Goal: Task Accomplishment & Management: Complete application form

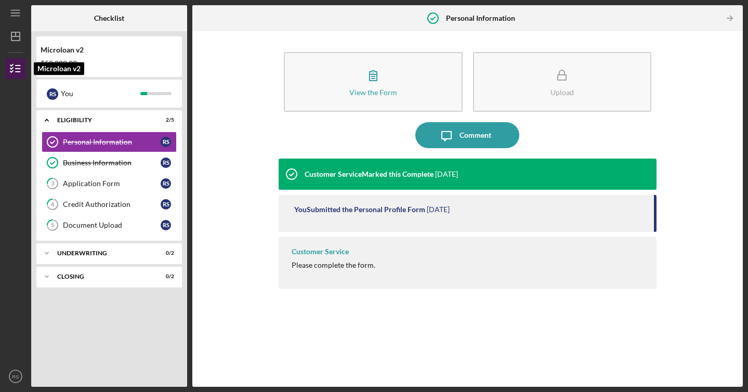
click at [12, 62] on icon "button" at bounding box center [16, 69] width 26 height 26
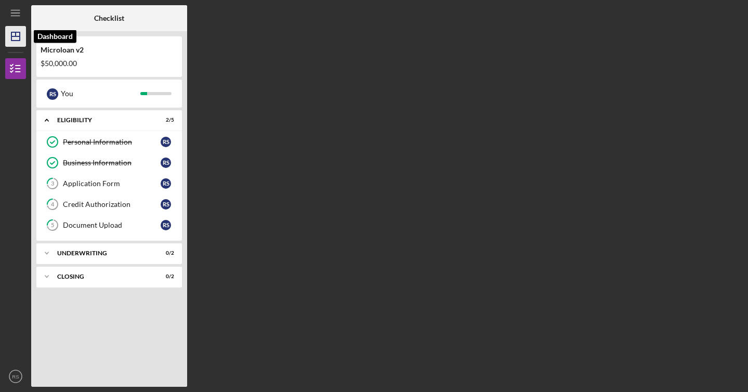
click at [18, 30] on icon "Icon/Dashboard" at bounding box center [16, 36] width 26 height 26
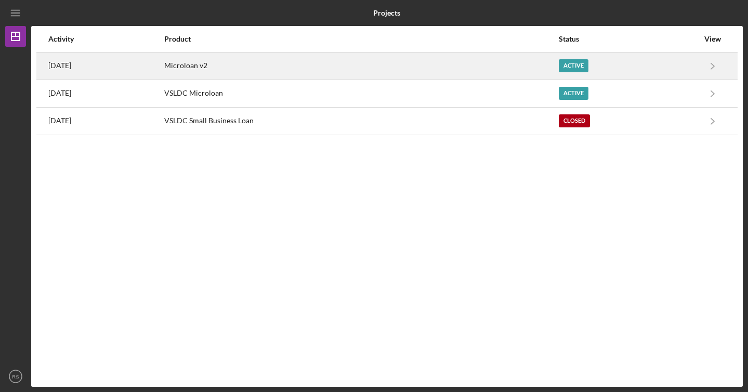
click at [300, 71] on div "Microloan v2" at bounding box center [361, 66] width 394 height 26
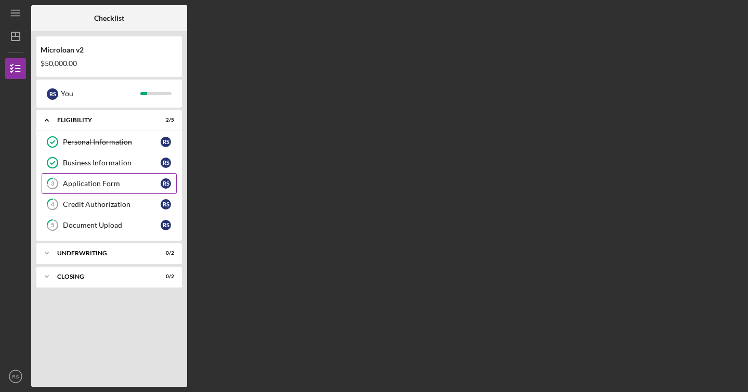
click at [129, 187] on div "Application Form" at bounding box center [112, 183] width 98 height 8
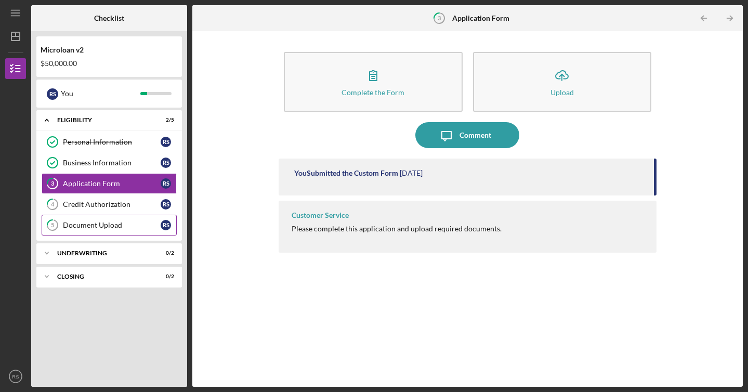
click at [132, 220] on link "5 Document Upload R S" at bounding box center [109, 225] width 135 height 21
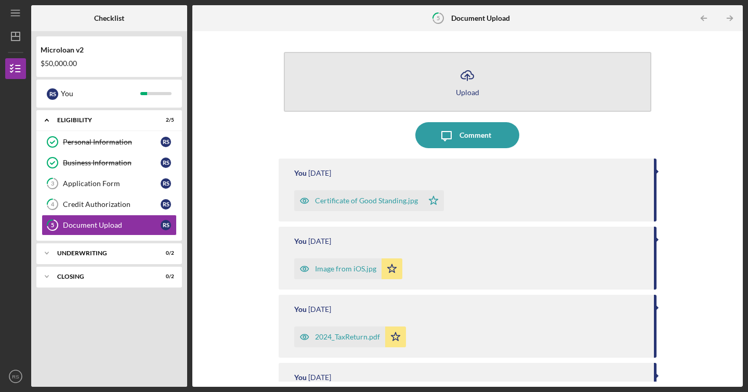
click at [485, 71] on button "Icon/Upload Upload" at bounding box center [467, 82] width 367 height 60
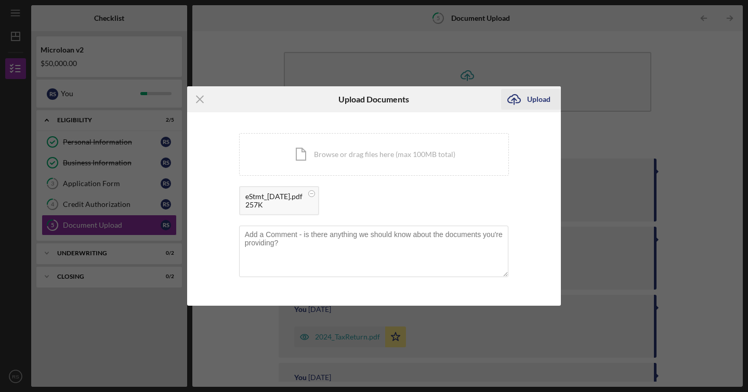
click at [525, 103] on icon "Icon/Upload" at bounding box center [514, 99] width 26 height 26
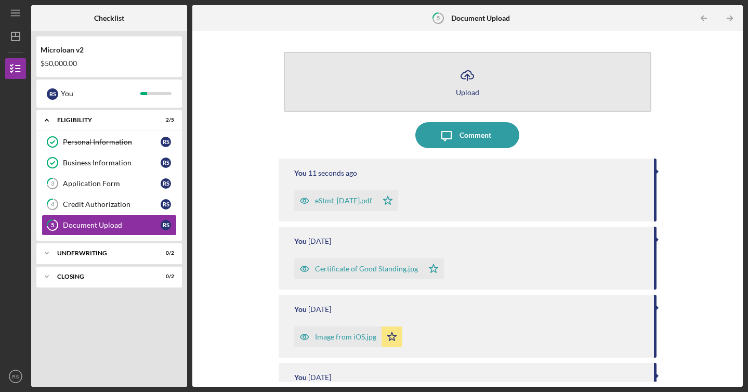
click at [430, 87] on button "Icon/Upload Upload" at bounding box center [467, 82] width 367 height 60
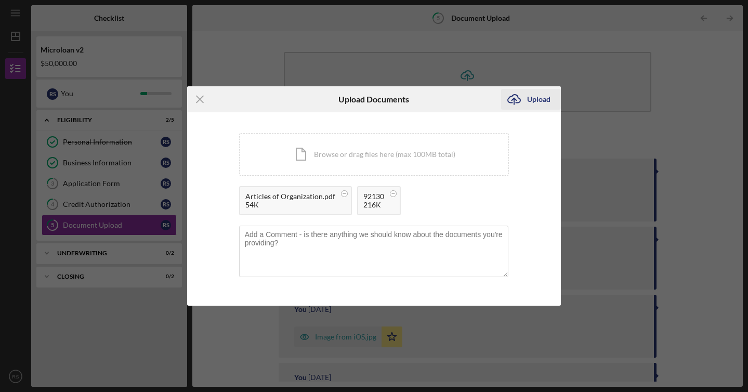
click at [529, 98] on div "Upload" at bounding box center [538, 99] width 23 height 21
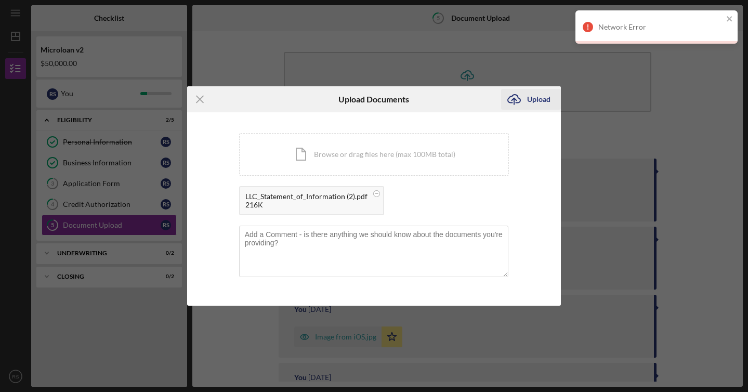
click at [532, 100] on div "Upload" at bounding box center [538, 99] width 23 height 21
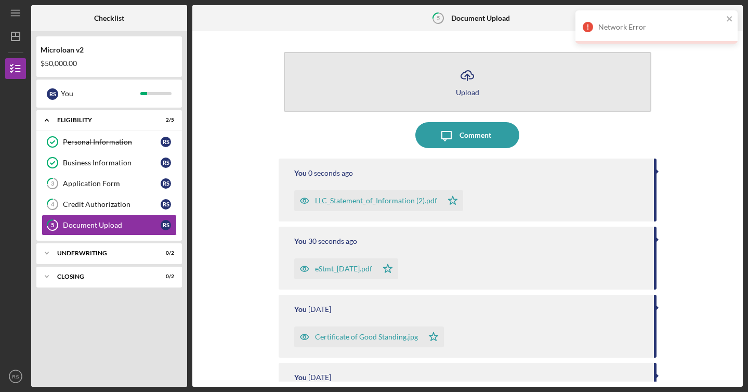
click at [491, 84] on button "Icon/Upload Upload" at bounding box center [467, 82] width 367 height 60
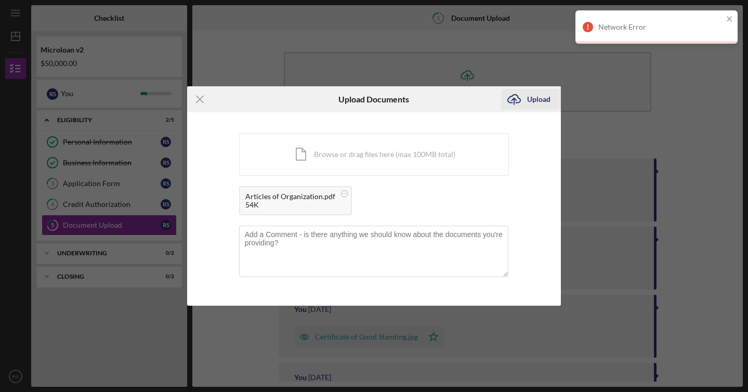
click at [515, 103] on icon "Icon/Upload" at bounding box center [514, 99] width 26 height 26
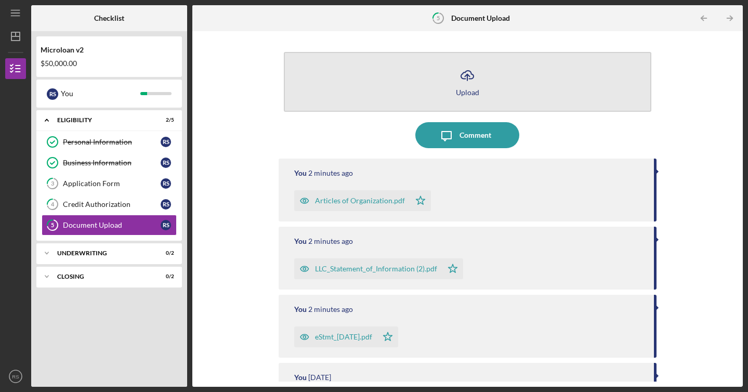
click at [476, 90] on div "Upload" at bounding box center [467, 92] width 23 height 8
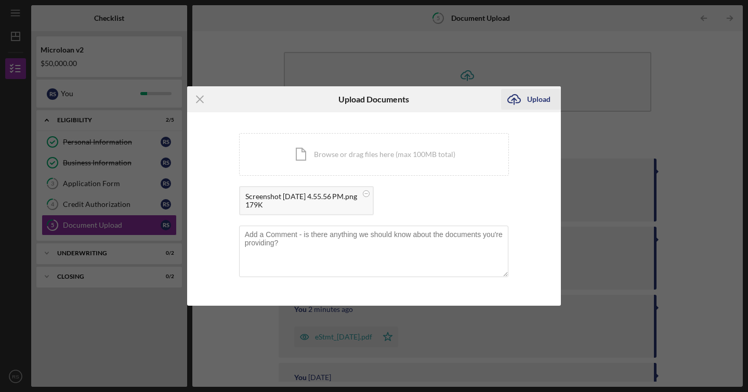
click at [532, 101] on div "Upload" at bounding box center [538, 99] width 23 height 21
